Goal: Information Seeking & Learning: Check status

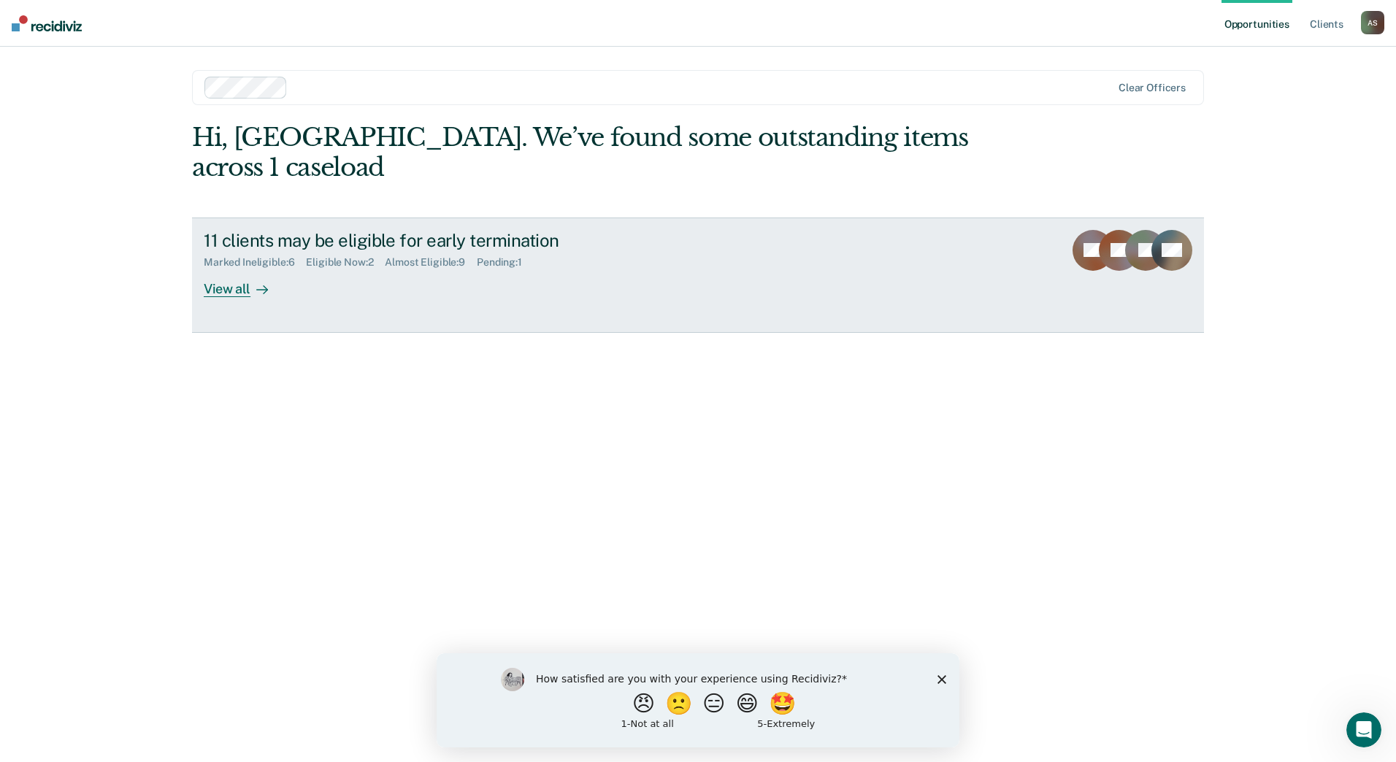
click at [220, 271] on link "11 clients may be eligible for early termination Marked Ineligible : 6 Eligible…" at bounding box center [698, 275] width 1012 height 115
